Goal: Task Accomplishment & Management: Use online tool/utility

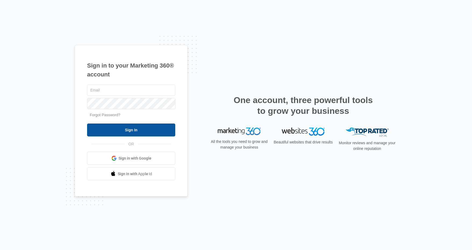
type input "[PERSON_NAME][EMAIL_ADDRESS][DOMAIN_NAME]"
click at [130, 132] on input "Sign In" at bounding box center [131, 129] width 88 height 13
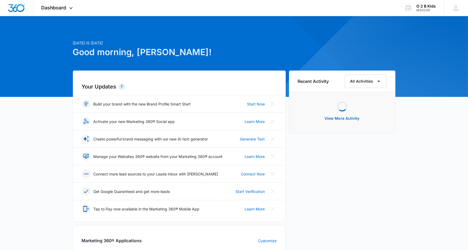
scroll to position [135, 0]
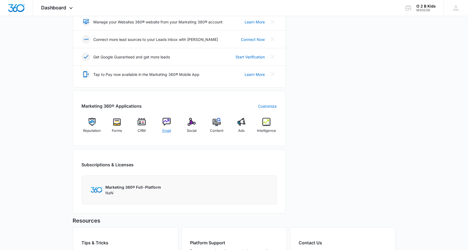
click at [173, 125] on div "Email" at bounding box center [167, 127] width 21 height 19
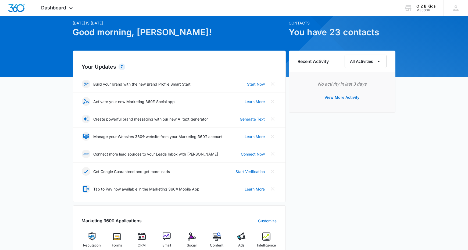
scroll to position [81, 0]
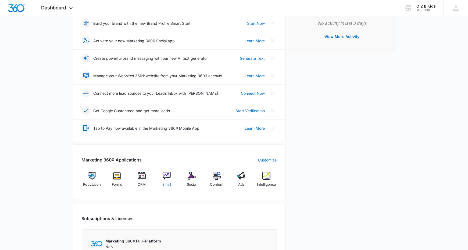
click at [166, 173] on img at bounding box center [167, 176] width 8 height 8
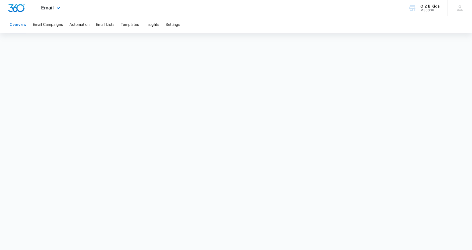
click at [240, 12] on div "Email Apps Reputation Forms CRM Email Social Content Ads Intelligence Files Bra…" at bounding box center [236, 8] width 472 height 16
